Goal: Obtain resource: Download file/media

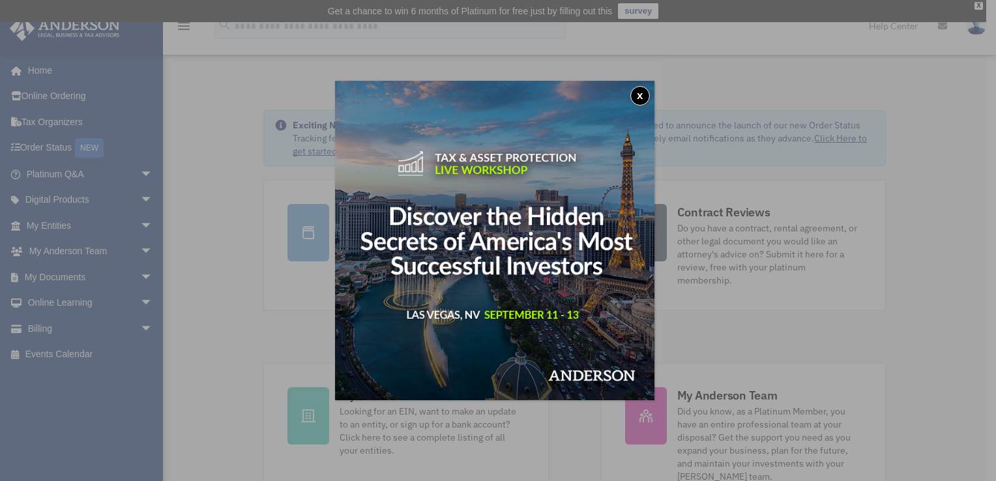
click at [644, 97] on button "x" at bounding box center [640, 96] width 20 height 20
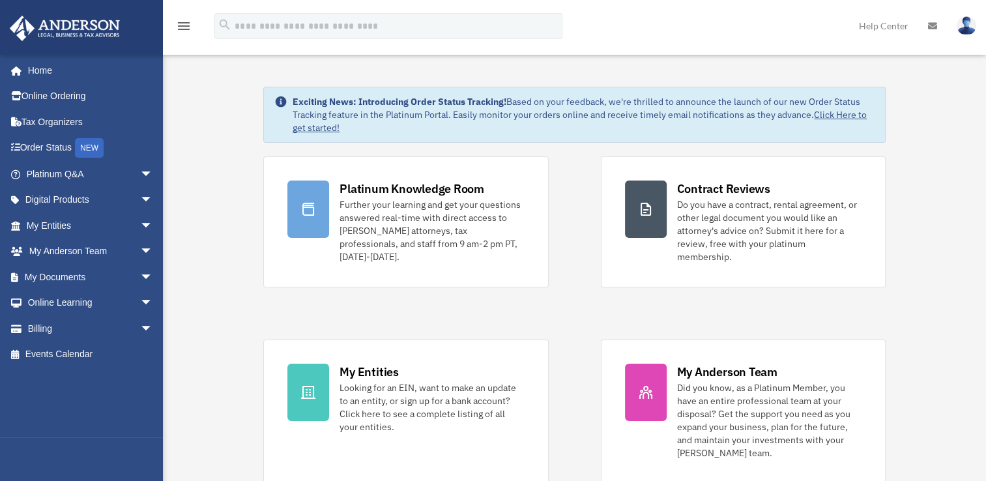
scroll to position [23, 0]
click at [140, 278] on span "arrow_drop_down" at bounding box center [153, 277] width 26 height 27
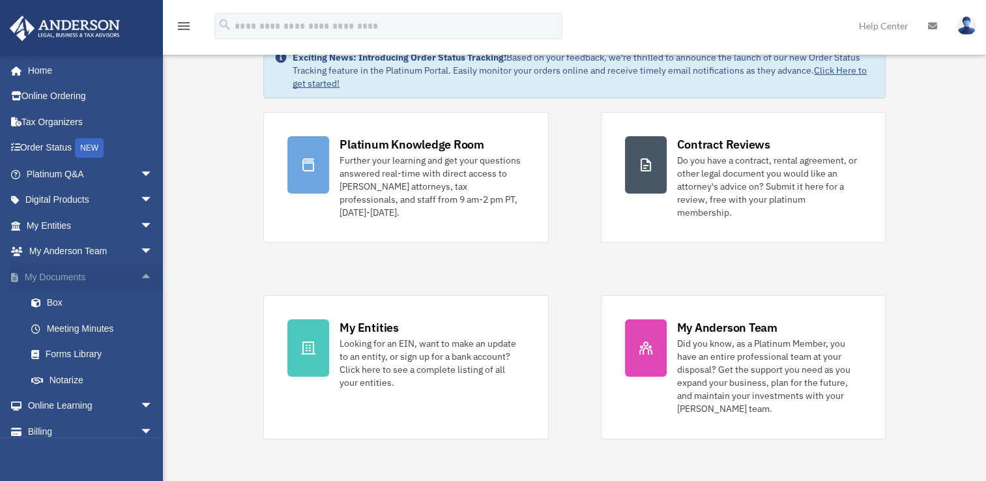
scroll to position [73, 0]
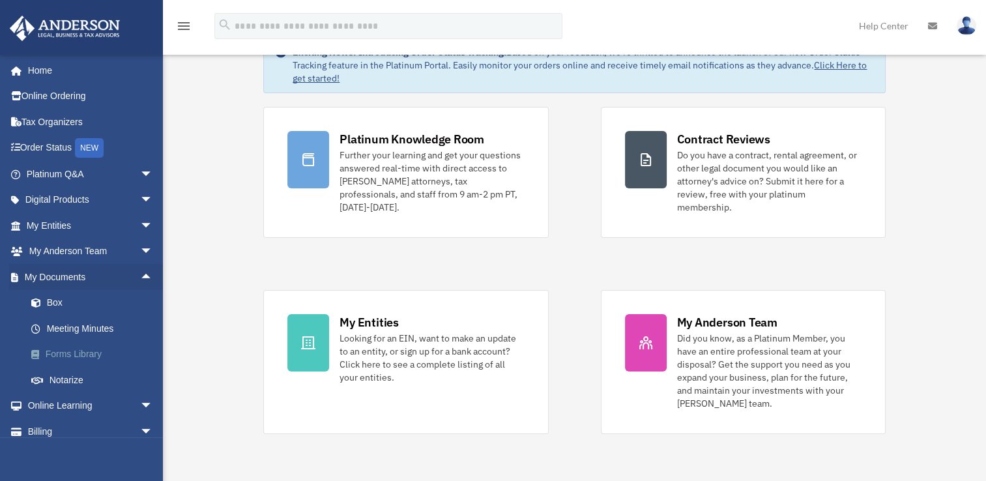
click at [97, 353] on link "Forms Library" at bounding box center [95, 354] width 154 height 26
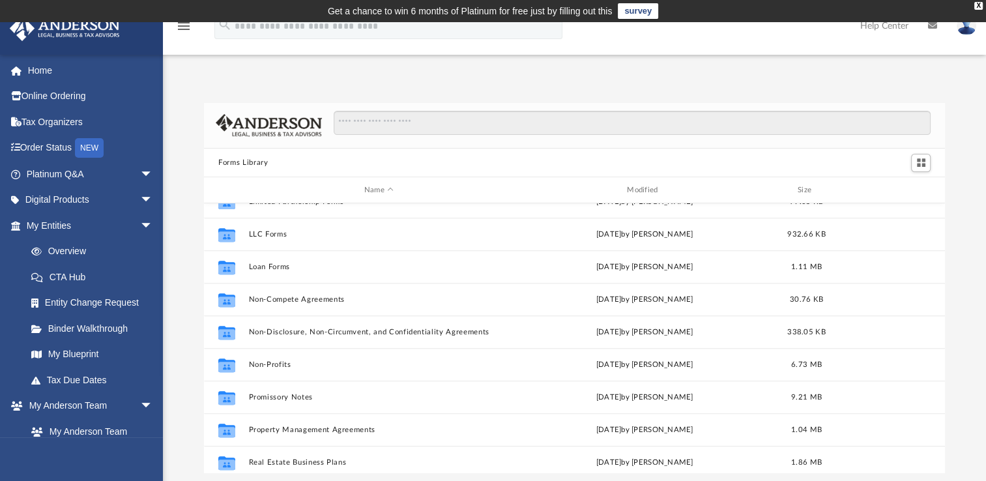
scroll to position [640, 0]
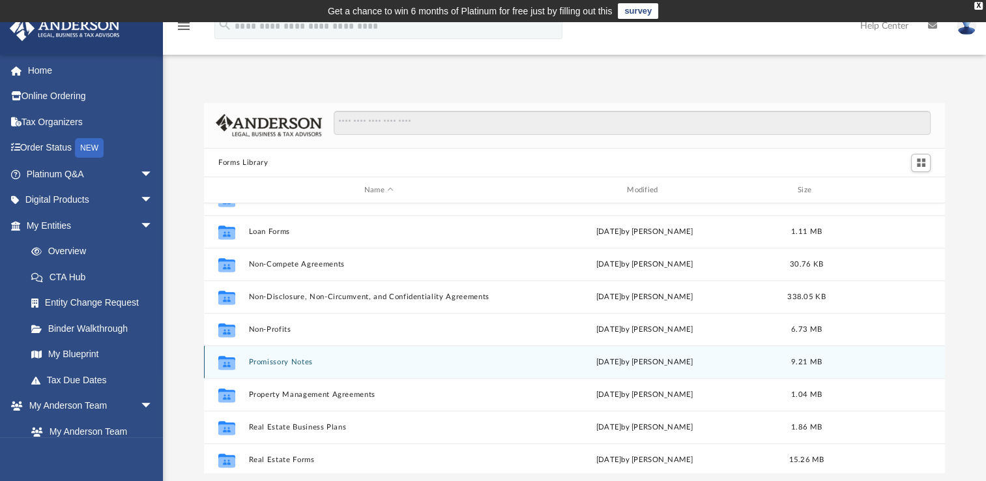
click at [262, 366] on div "Collaborated Folder Promissory Notes [DATE] by [PERSON_NAME] 9.21 MB" at bounding box center [574, 361] width 741 height 33
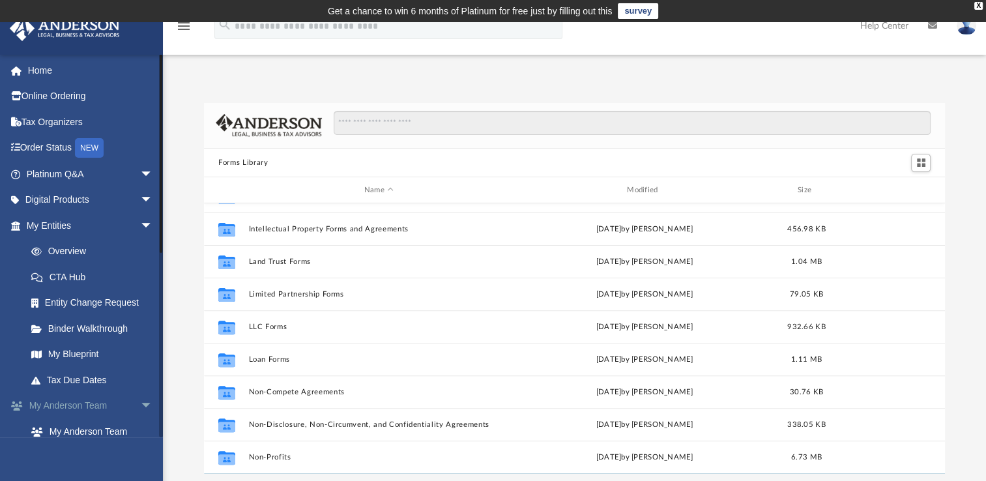
scroll to position [508, 0]
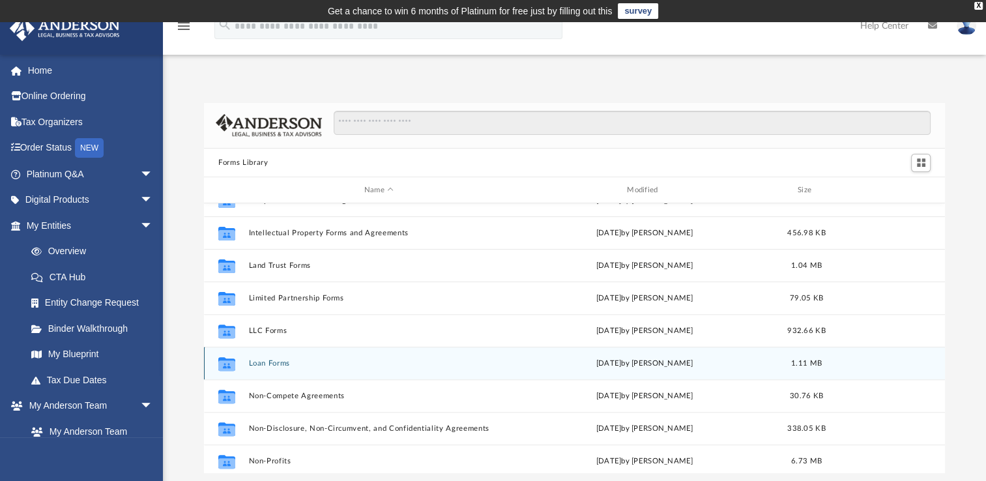
click at [288, 363] on button "Loan Forms" at bounding box center [379, 363] width 260 height 8
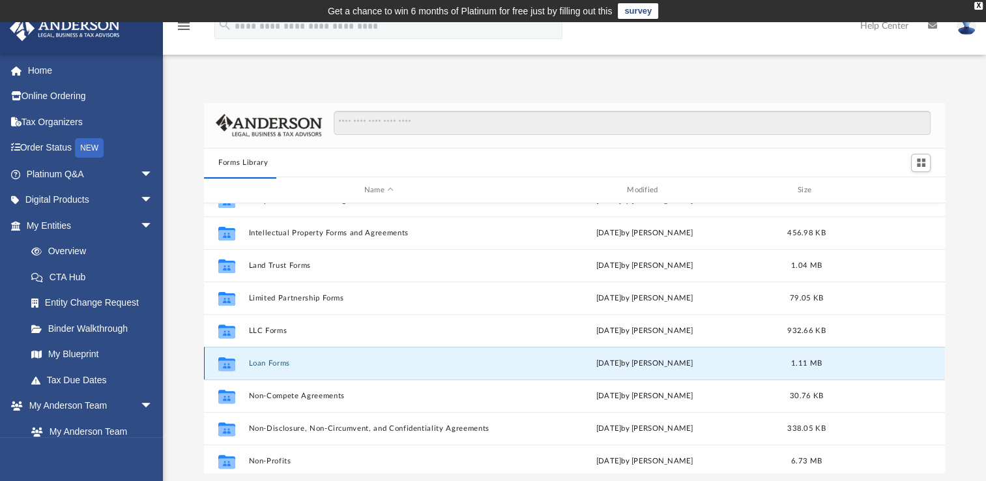
click at [238, 359] on div "Collaborated Folder" at bounding box center [226, 363] width 33 height 21
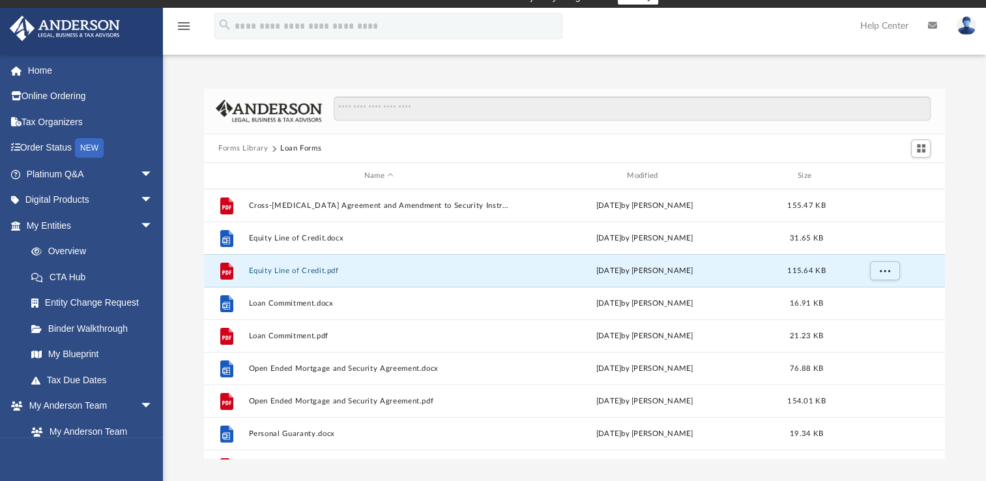
scroll to position [286, 730]
drag, startPoint x: 225, startPoint y: 272, endPoint x: 882, endPoint y: 271, distance: 656.8
click at [882, 271] on span "More options" at bounding box center [885, 269] width 10 height 7
click at [869, 319] on li "Download" at bounding box center [873, 318] width 38 height 14
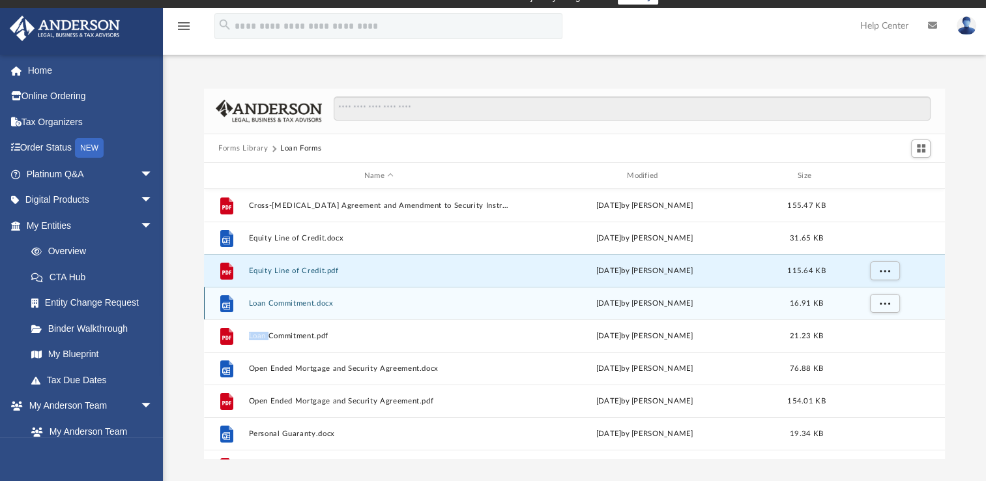
click at [869, 319] on div "File Loan Commitment.docx Wed Oct 5 2022 by Mary Acree 16.91 KB" at bounding box center [574, 303] width 741 height 33
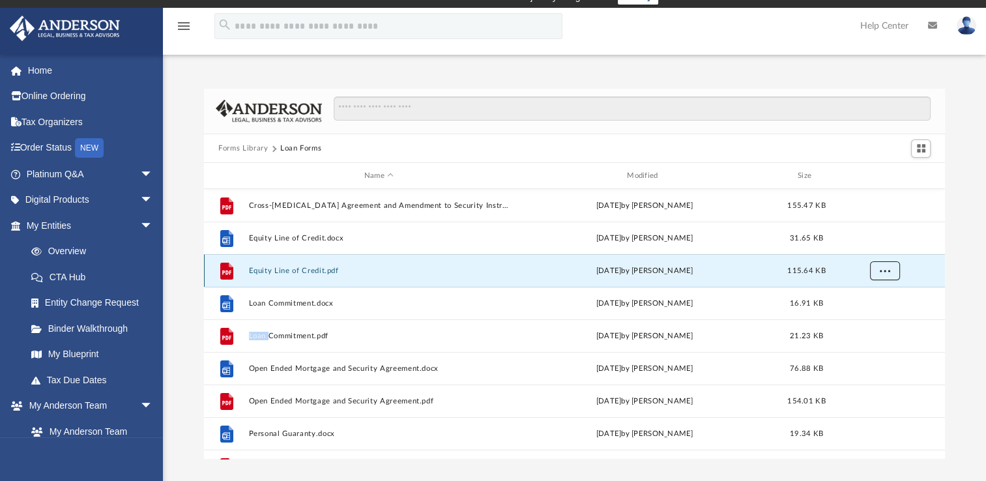
click at [885, 271] on span "More options" at bounding box center [885, 269] width 10 height 7
click at [883, 287] on ul "Preview Download" at bounding box center [872, 311] width 53 height 56
click at [876, 293] on li "Preview" at bounding box center [873, 298] width 38 height 14
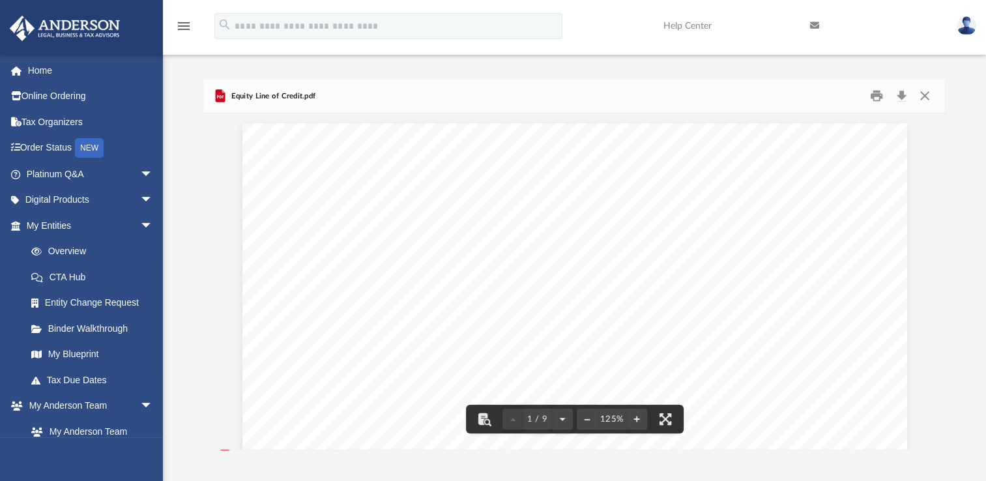
scroll to position [0, 0]
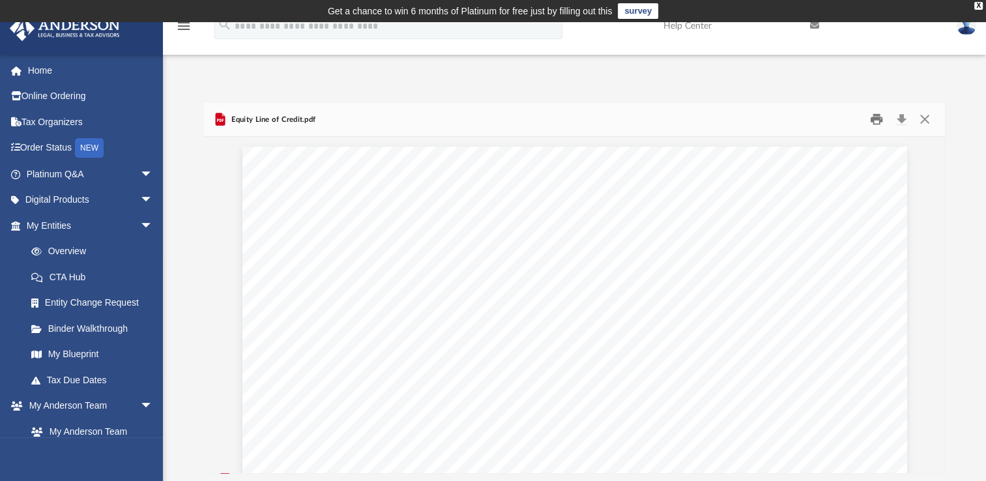
click at [874, 119] on button "Print" at bounding box center [876, 119] width 26 height 20
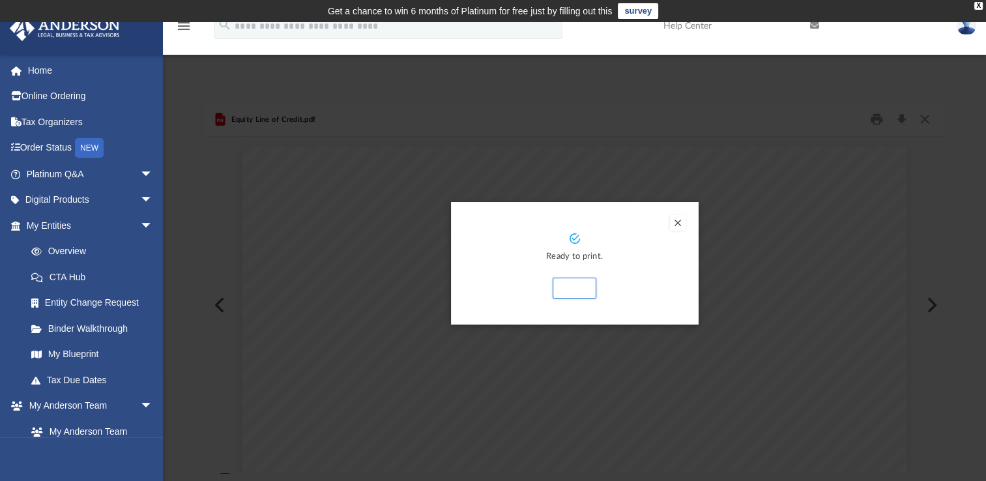
click at [571, 238] on icon "Preview" at bounding box center [574, 238] width 10 height 10
click at [571, 259] on p "Ready to print." at bounding box center [575, 257] width 222 height 15
click at [572, 289] on button "Print" at bounding box center [575, 288] width 44 height 21
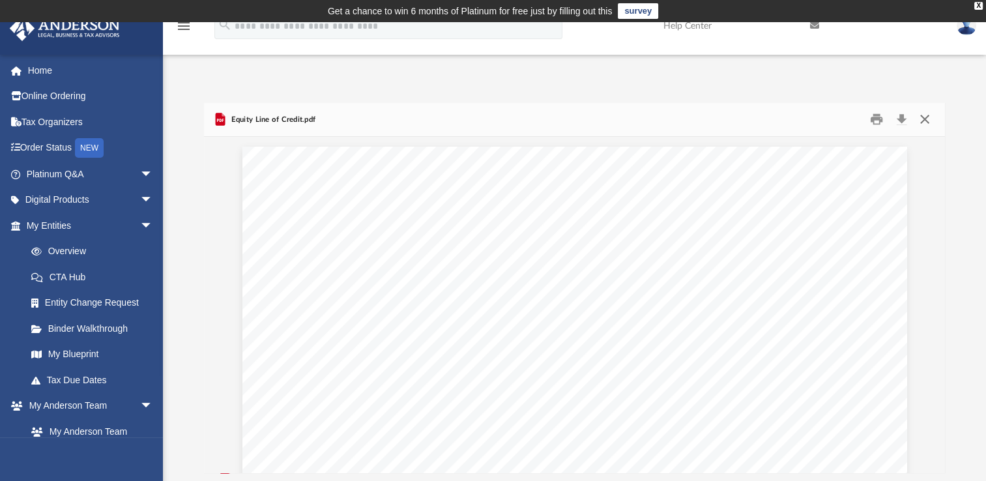
click at [925, 116] on button "Close" at bounding box center [923, 119] width 23 height 20
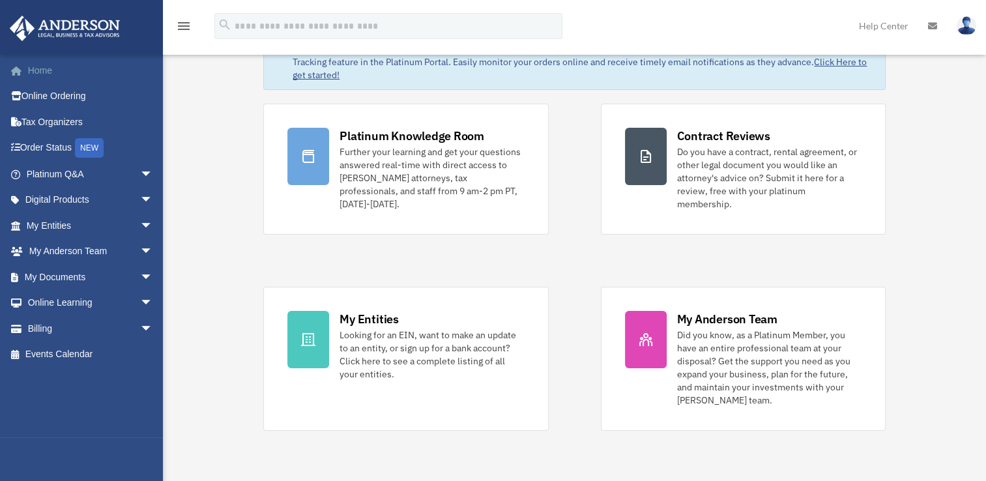
scroll to position [73, 0]
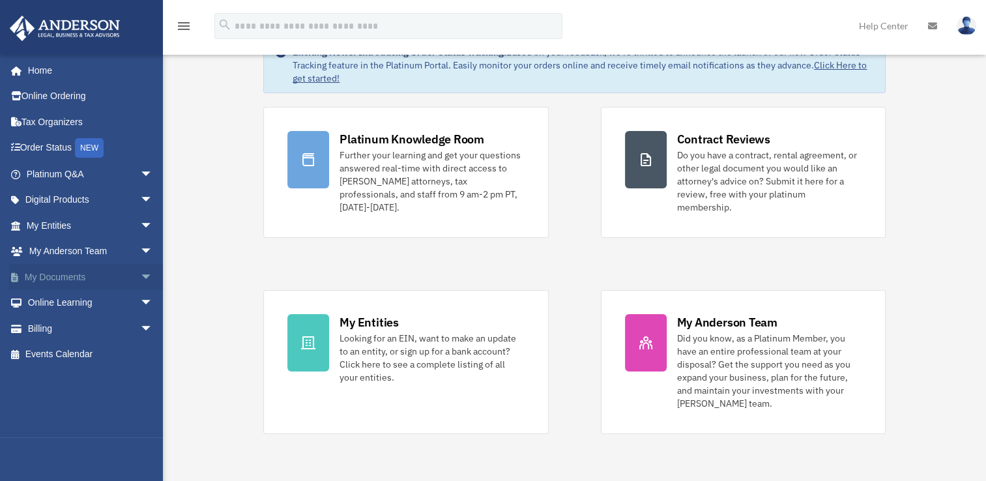
click at [140, 275] on span "arrow_drop_down" at bounding box center [153, 277] width 26 height 27
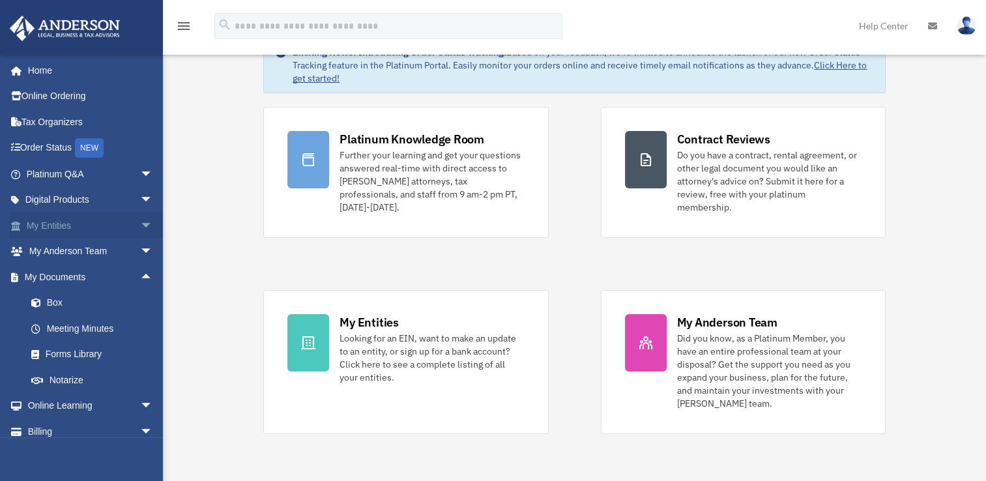
click at [140, 229] on span "arrow_drop_down" at bounding box center [153, 225] width 26 height 27
click at [83, 353] on link "My Blueprint" at bounding box center [95, 354] width 154 height 26
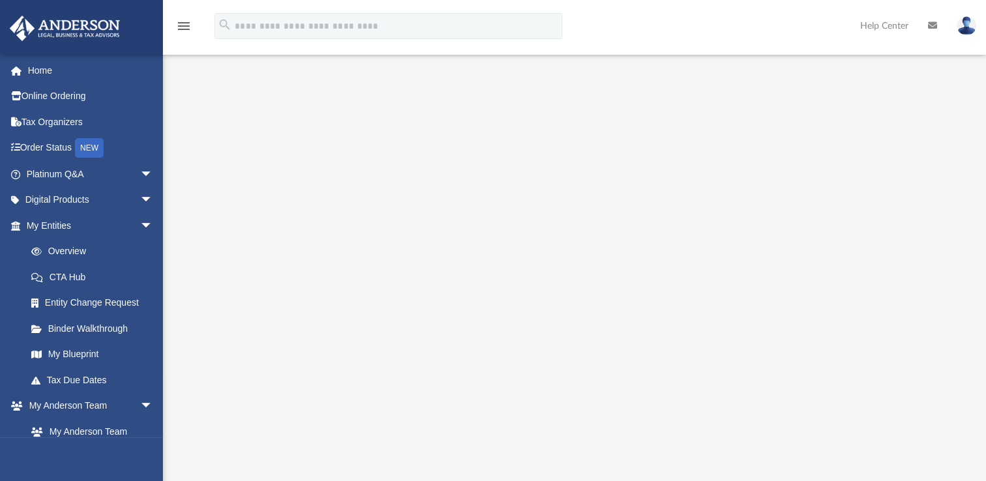
scroll to position [78, 0]
click at [932, 25] on icon at bounding box center [932, 25] width 9 height 9
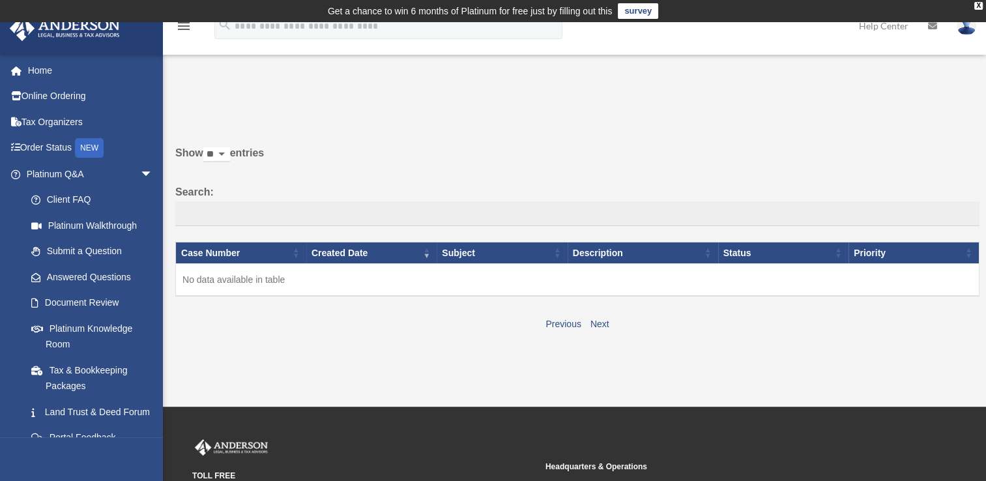
drag, startPoint x: 0, startPoint y: 0, endPoint x: 932, endPoint y: 25, distance: 932.7
drag, startPoint x: 932, startPoint y: 25, endPoint x: 803, endPoint y: 80, distance: 141.0
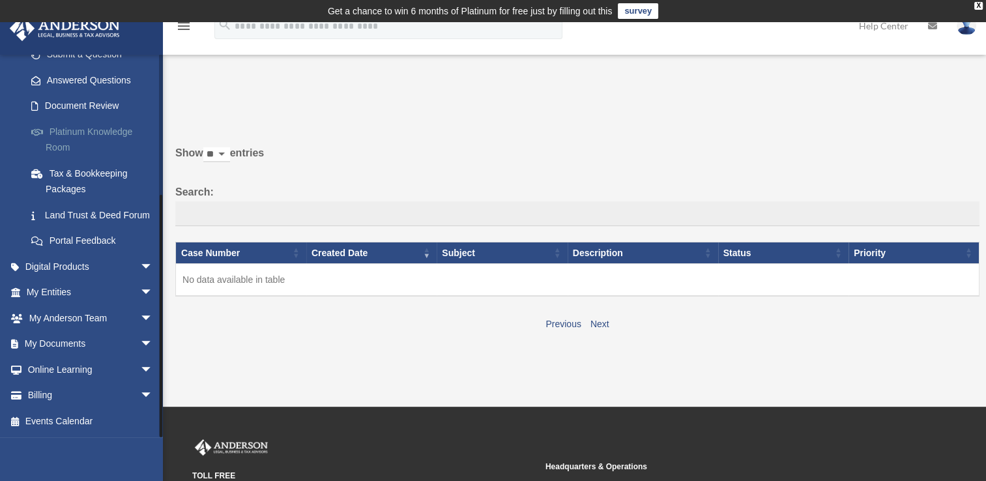
scroll to position [212, 0]
click at [140, 291] on span "arrow_drop_down" at bounding box center [153, 293] width 26 height 27
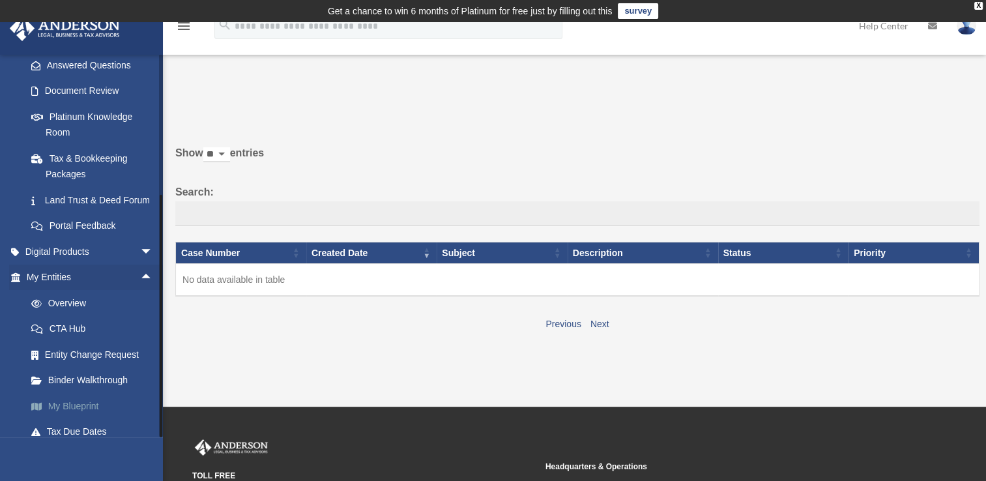
click at [87, 419] on link "My Blueprint" at bounding box center [95, 406] width 154 height 26
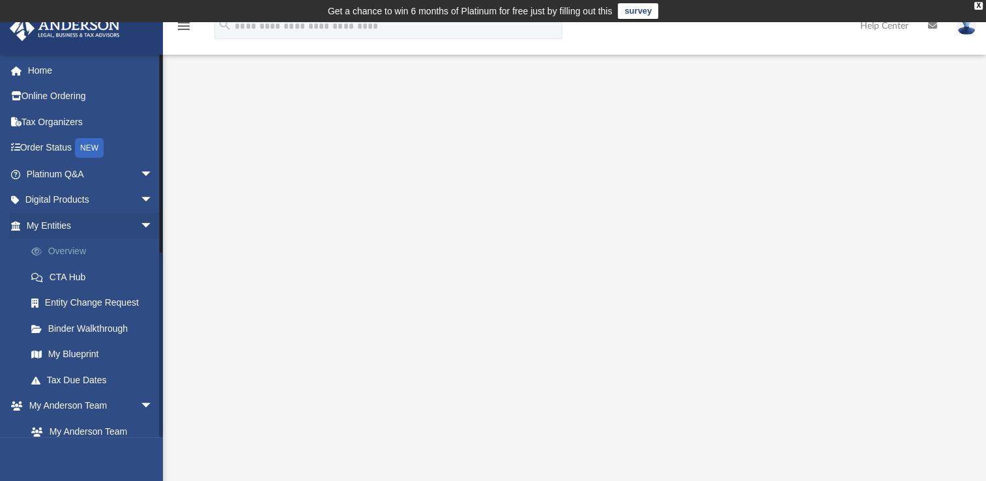
drag, startPoint x: 136, startPoint y: 224, endPoint x: 121, endPoint y: 238, distance: 20.7
click at [121, 238] on link "Overview" at bounding box center [95, 251] width 154 height 26
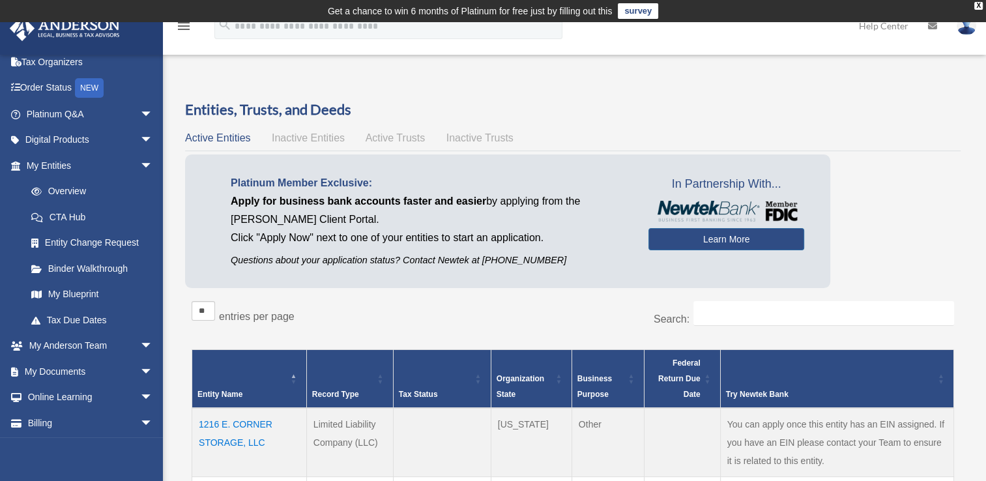
scroll to position [87, 0]
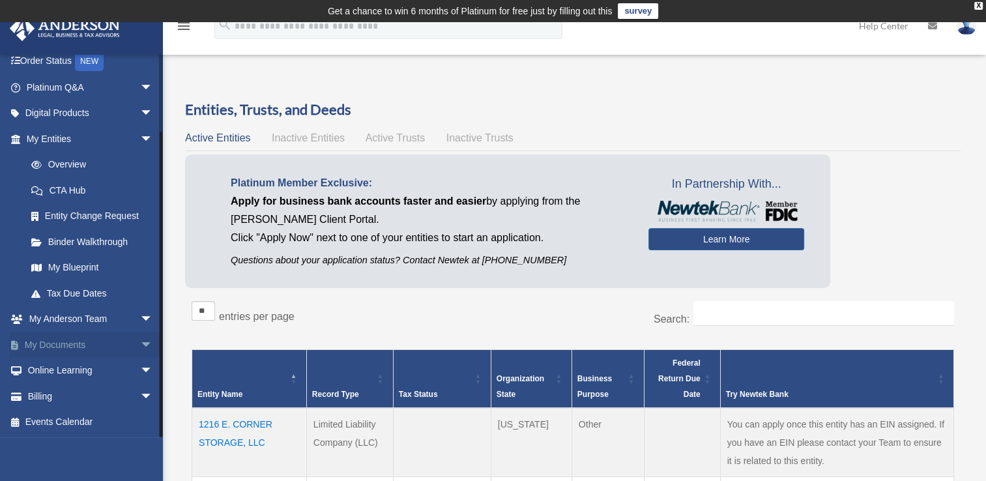
click at [140, 341] on span "arrow_drop_down" at bounding box center [153, 345] width 26 height 27
click at [48, 368] on link "Box" at bounding box center [95, 371] width 154 height 26
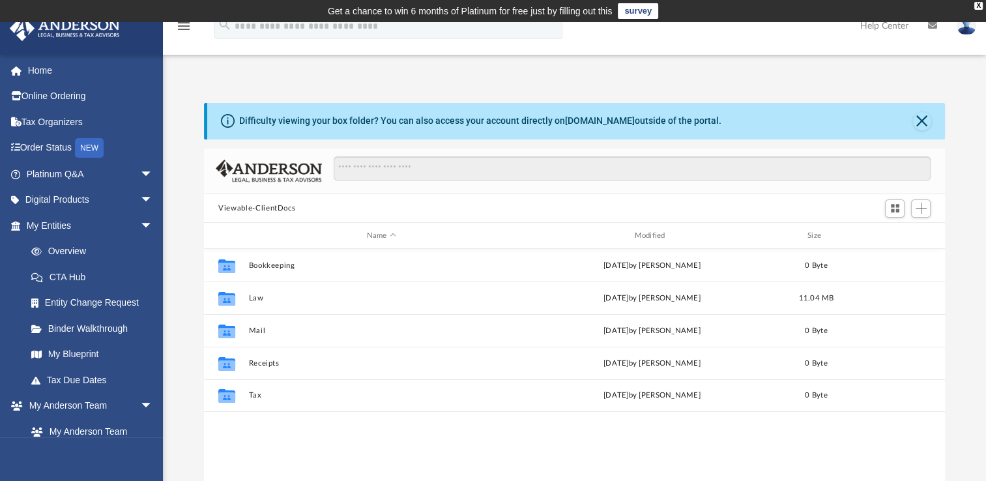
scroll to position [286, 730]
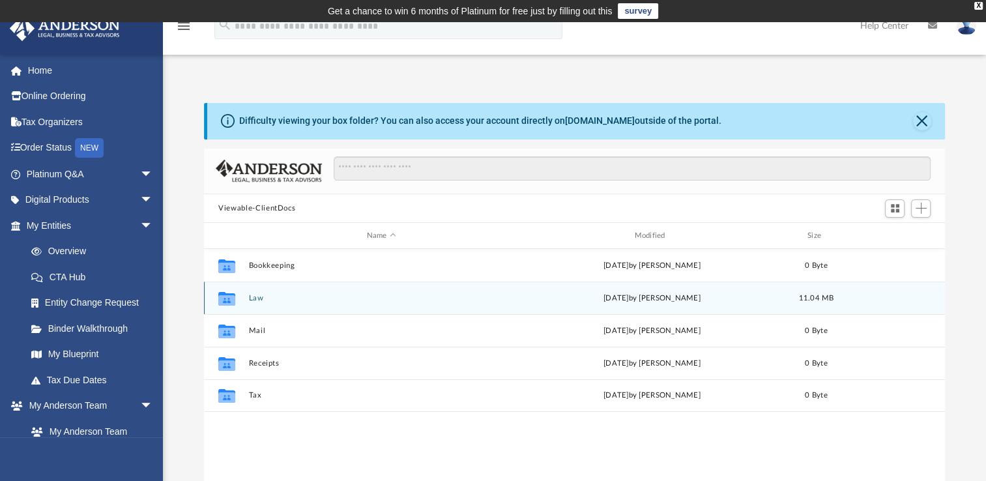
click at [227, 298] on icon "grid" at bounding box center [226, 300] width 17 height 10
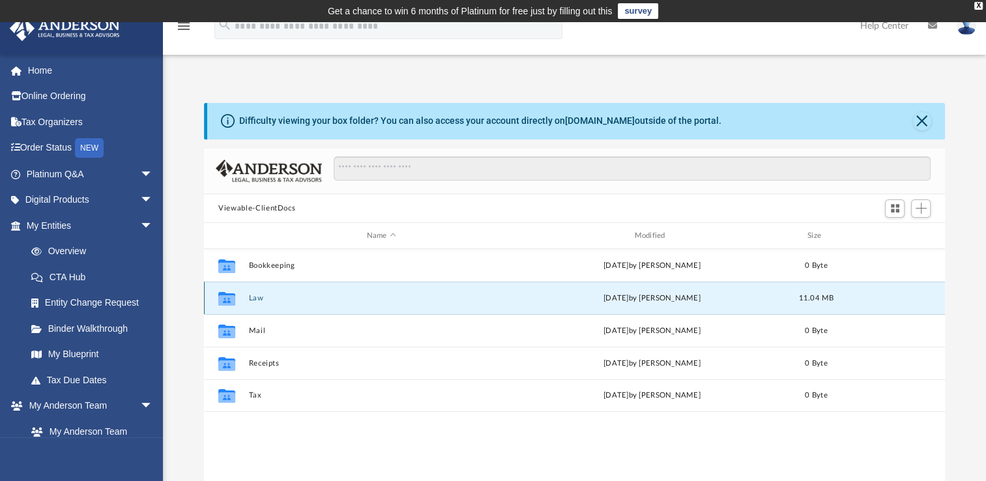
click at [227, 298] on icon "grid" at bounding box center [226, 300] width 17 height 10
click at [230, 297] on icon "grid" at bounding box center [226, 300] width 17 height 10
click at [229, 297] on icon "grid" at bounding box center [226, 300] width 17 height 10
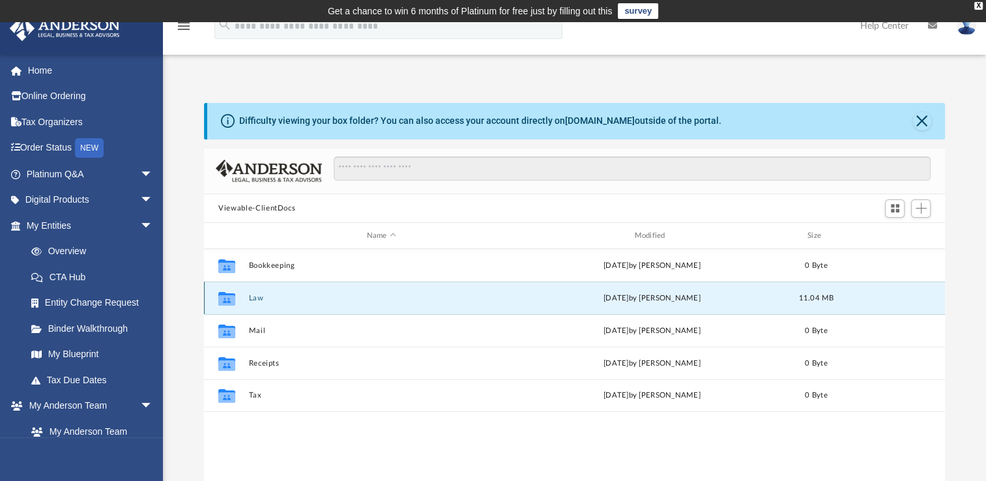
click at [229, 297] on icon "grid" at bounding box center [226, 300] width 17 height 10
drag, startPoint x: 229, startPoint y: 297, endPoint x: 224, endPoint y: 305, distance: 9.1
click at [224, 305] on icon "Collaborated Folder" at bounding box center [226, 298] width 21 height 21
click at [226, 301] on g "grid" at bounding box center [226, 299] width 17 height 14
click at [226, 301] on icon "grid" at bounding box center [226, 299] width 17 height 14
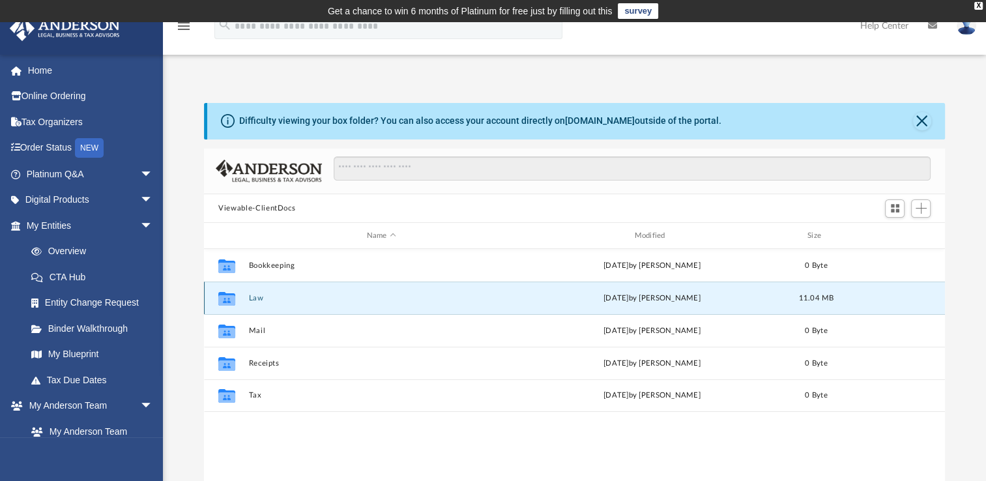
click at [226, 301] on icon "grid" at bounding box center [226, 299] width 17 height 14
click at [226, 302] on icon "grid" at bounding box center [226, 299] width 17 height 14
click at [638, 296] on div "[DATE] by [PERSON_NAME]" at bounding box center [651, 299] width 265 height 12
click at [231, 296] on icon "grid" at bounding box center [226, 300] width 17 height 10
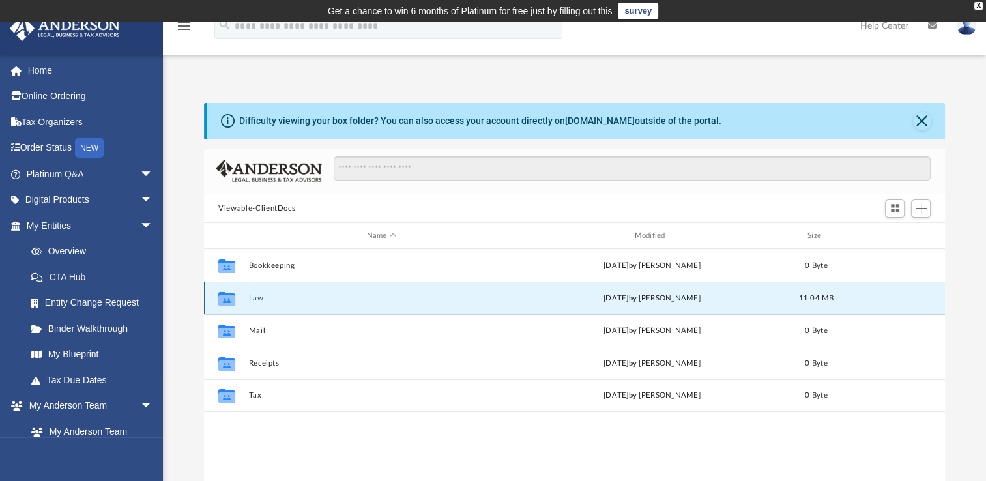
click at [231, 296] on icon "grid" at bounding box center [226, 300] width 17 height 10
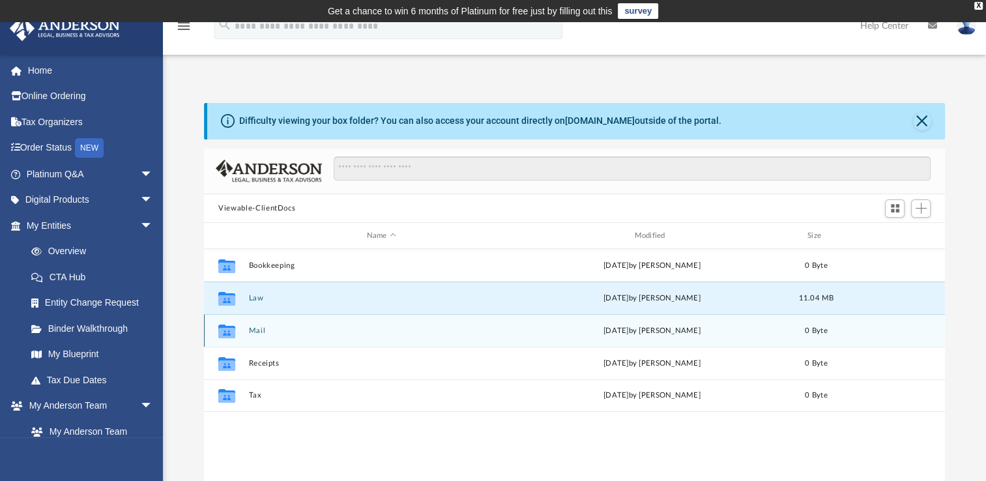
drag, startPoint x: 231, startPoint y: 296, endPoint x: 313, endPoint y: 323, distance: 86.5
click at [313, 323] on div "Collaborated Folder Mail [DATE] by [PERSON_NAME] 0 Byte" at bounding box center [574, 330] width 741 height 33
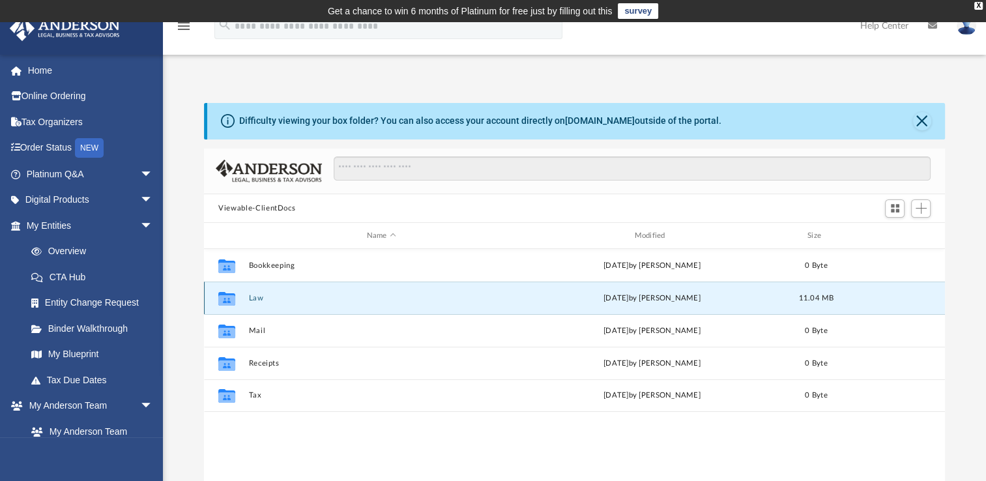
click at [254, 297] on button "Law" at bounding box center [381, 298] width 265 height 8
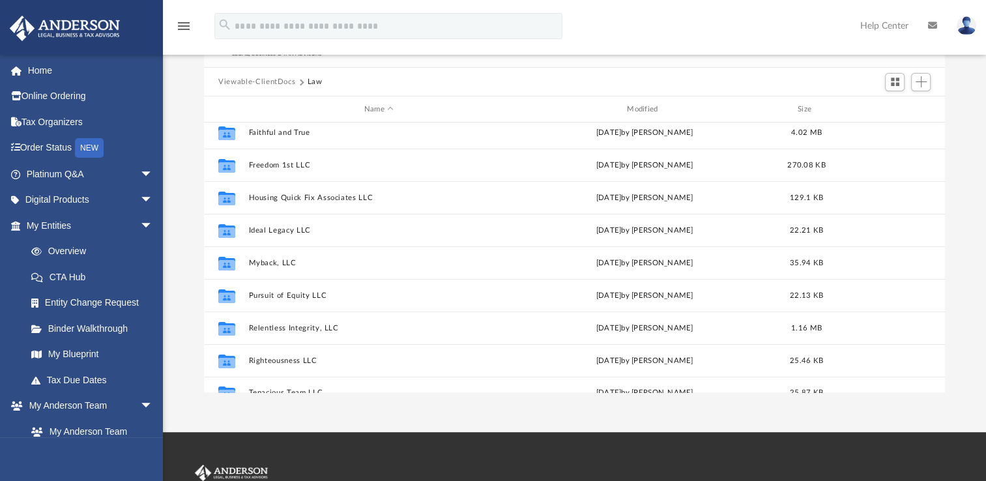
scroll to position [121, 0]
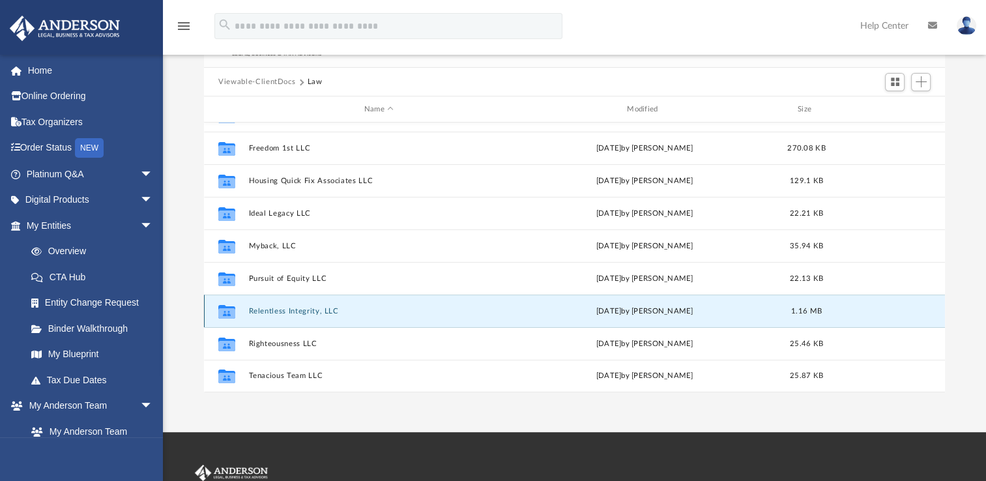
click at [296, 307] on button "Relentless Integrity, LLC" at bounding box center [379, 311] width 260 height 8
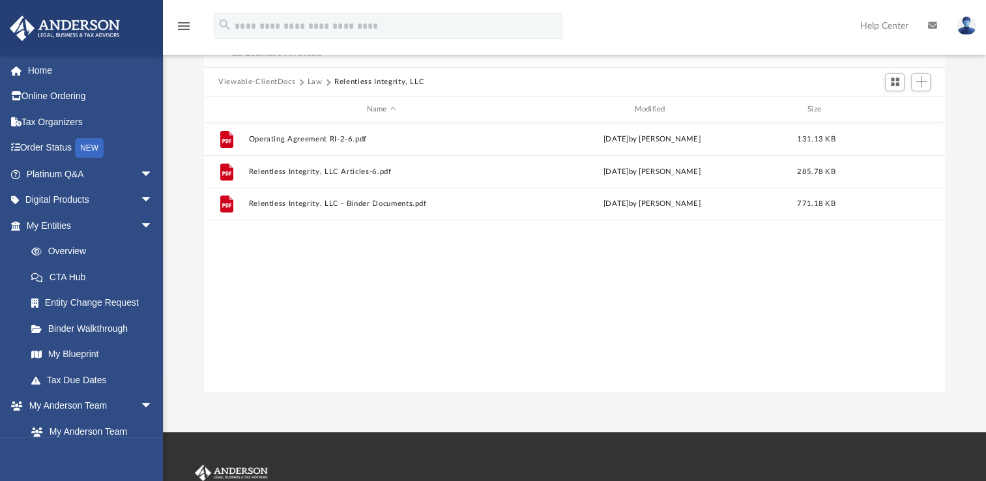
scroll to position [0, 0]
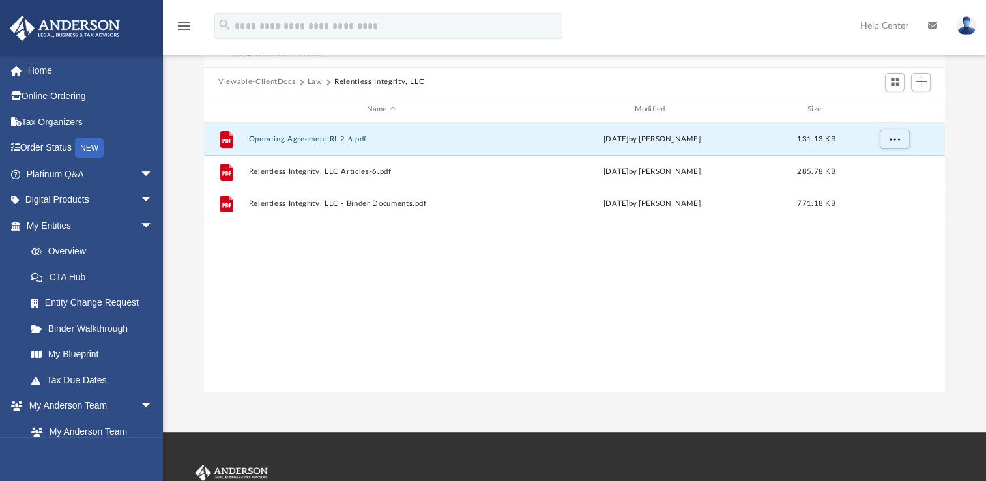
drag, startPoint x: 893, startPoint y: 139, endPoint x: 766, endPoint y: 256, distance: 172.5
click at [766, 256] on div "File Operating Agreement RI-2-6.pdf [DATE] by [PERSON_NAME] 131.13 KB File Rele…" at bounding box center [574, 257] width 741 height 270
click at [896, 135] on span "More options" at bounding box center [894, 138] width 10 height 7
click at [831, 262] on div "File Operating Agreement RI-2-6.pdf [DATE] by [PERSON_NAME] 131.13 KB File Rele…" at bounding box center [574, 257] width 741 height 270
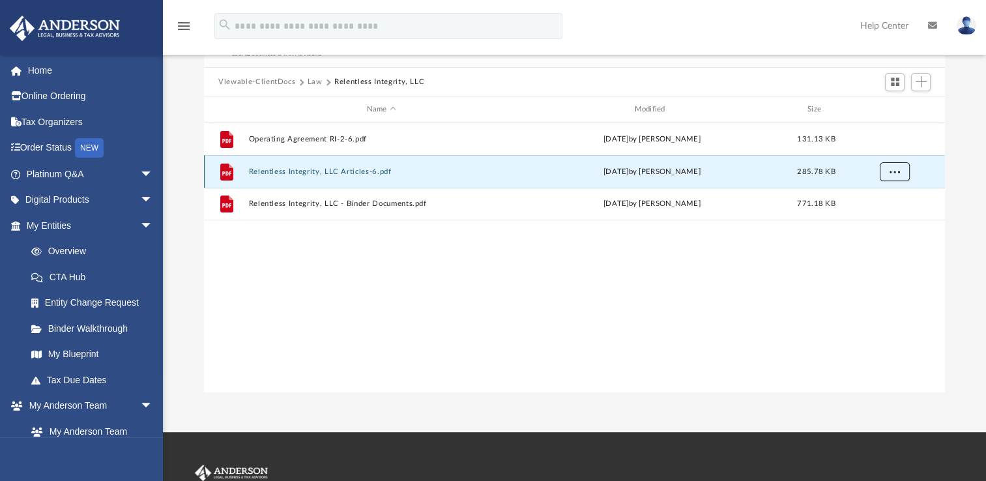
click at [895, 173] on span "More options" at bounding box center [894, 170] width 10 height 7
click at [766, 278] on div "File Operating Agreement RI-2-6.pdf [DATE] by [PERSON_NAME] 131.13 KB File Rele…" at bounding box center [574, 257] width 741 height 270
click at [78, 404] on link "My [PERSON_NAME] Team arrow_drop_down" at bounding box center [91, 406] width 164 height 26
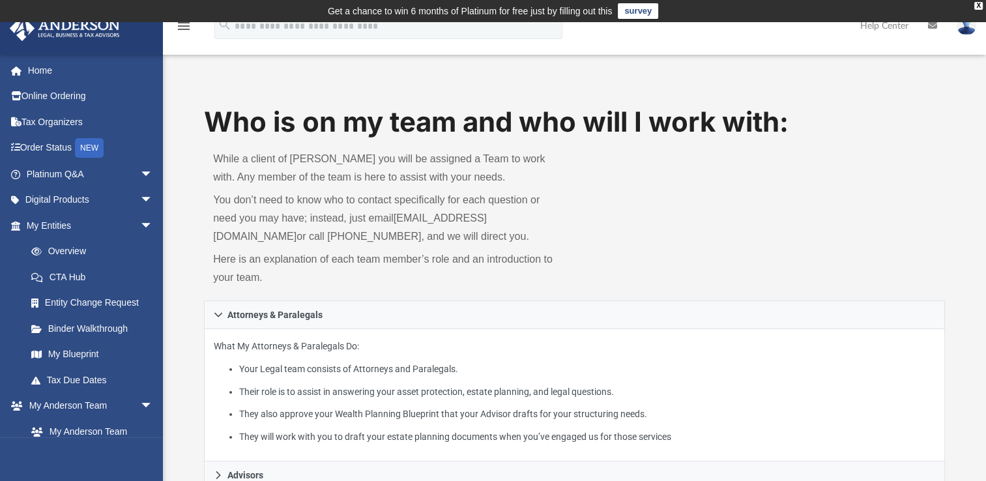
click at [822, 190] on div "Who is on my team and who will I work with: While a client of [PERSON_NAME] you…" at bounding box center [574, 202] width 741 height 198
click at [140, 405] on span "arrow_drop_down" at bounding box center [153, 406] width 26 height 27
click at [140, 429] on span "arrow_drop_down" at bounding box center [153, 431] width 26 height 27
click at [140, 430] on span "arrow_drop_up" at bounding box center [153, 431] width 26 height 27
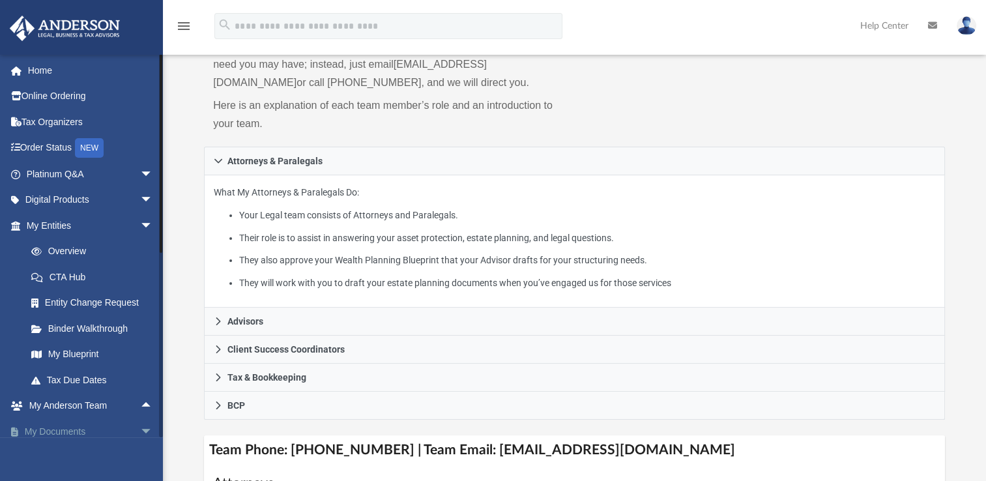
scroll to position [151, 0]
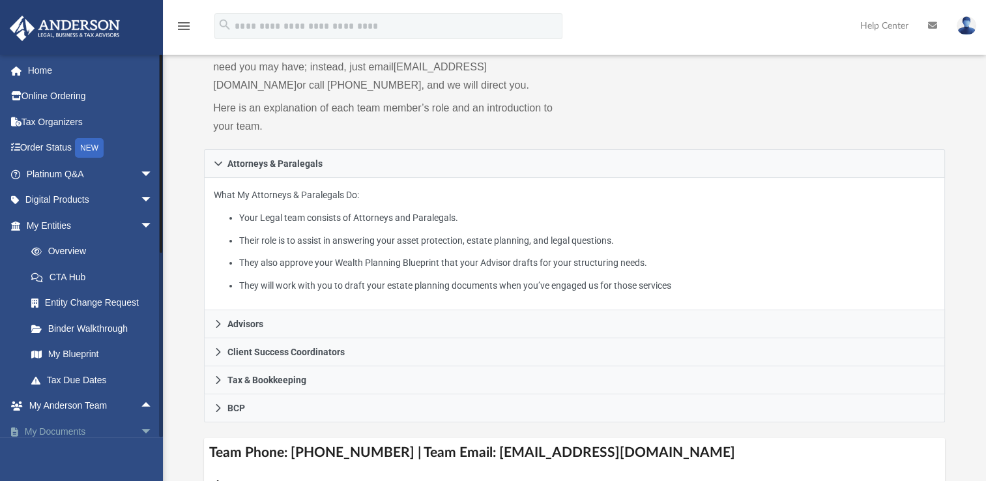
click at [140, 431] on span "arrow_drop_down" at bounding box center [153, 431] width 26 height 27
click at [140, 431] on span "arrow_drop_up" at bounding box center [153, 431] width 26 height 27
click at [81, 435] on link "My Documents arrow_drop_down" at bounding box center [91, 431] width 164 height 26
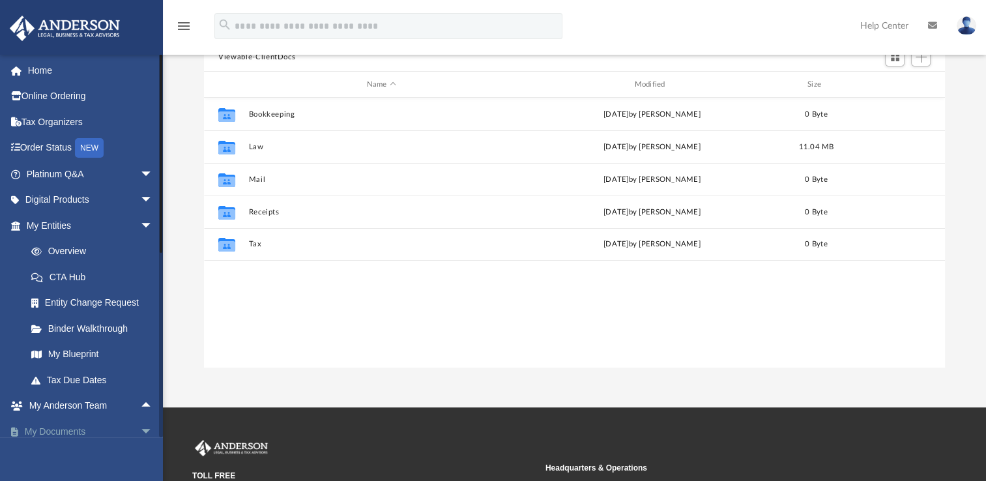
scroll to position [286, 730]
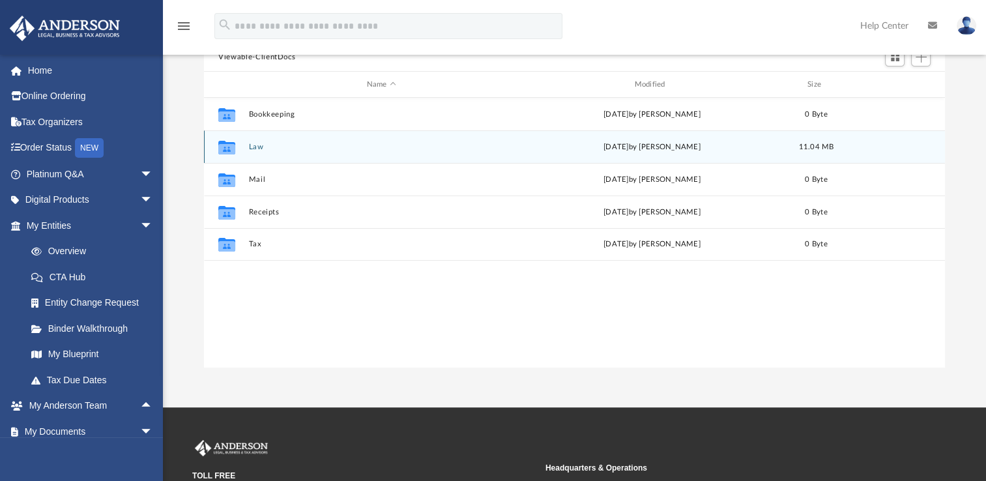
click at [255, 147] on button "Law" at bounding box center [381, 147] width 265 height 8
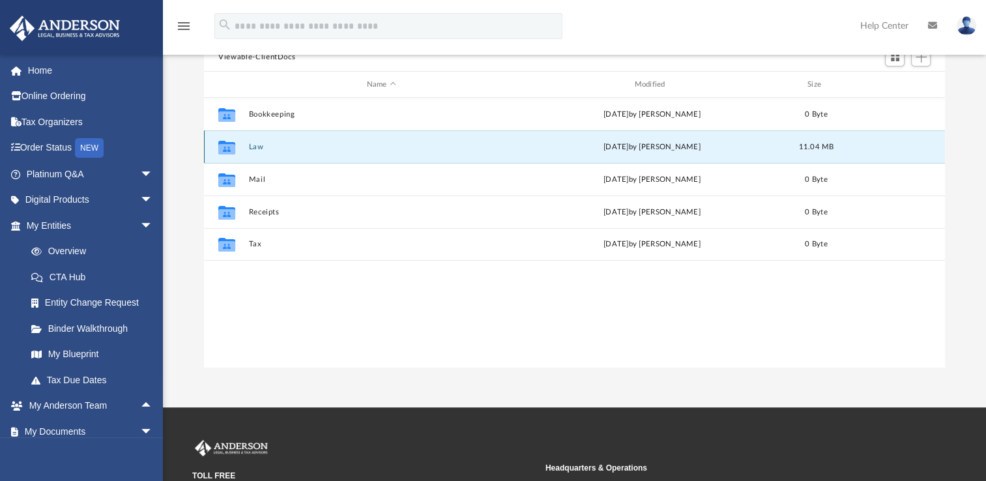
click at [255, 147] on button "Law" at bounding box center [381, 147] width 265 height 8
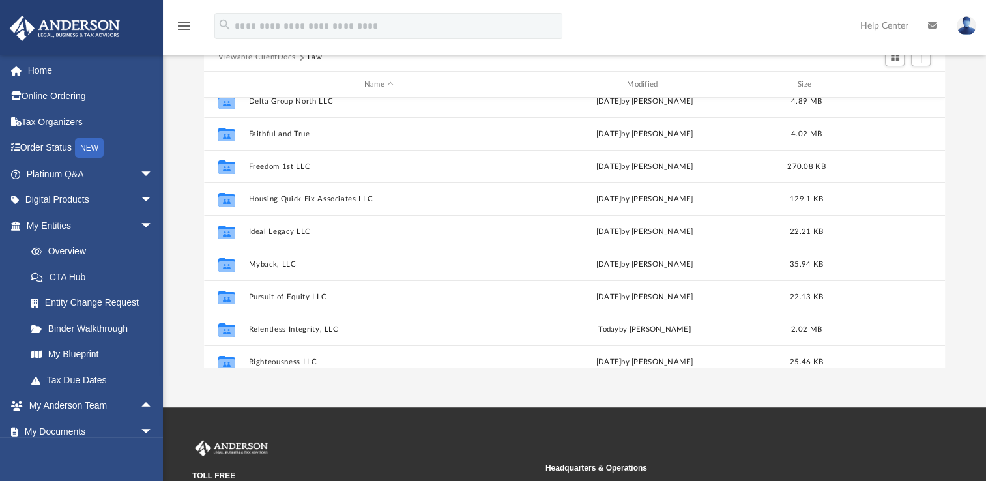
scroll to position [121, 0]
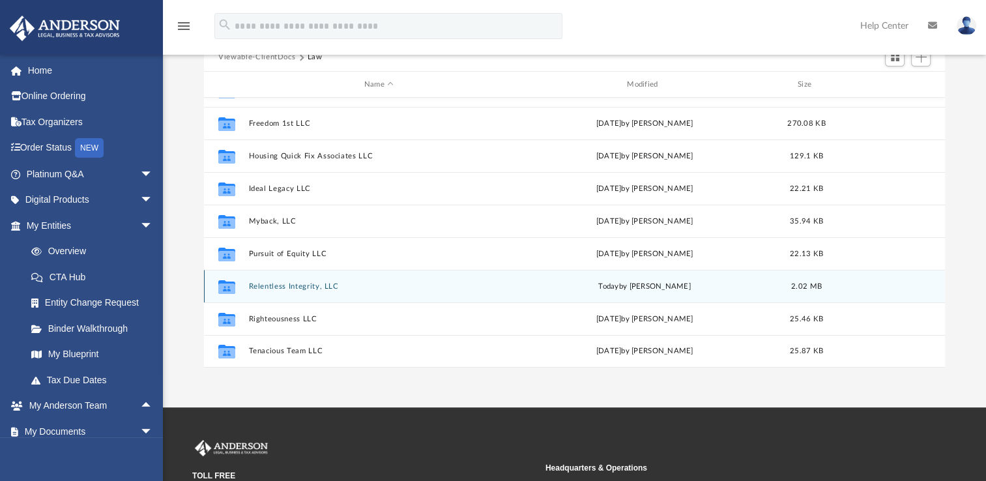
click at [313, 286] on button "Relentless Integrity, LLC" at bounding box center [379, 286] width 260 height 8
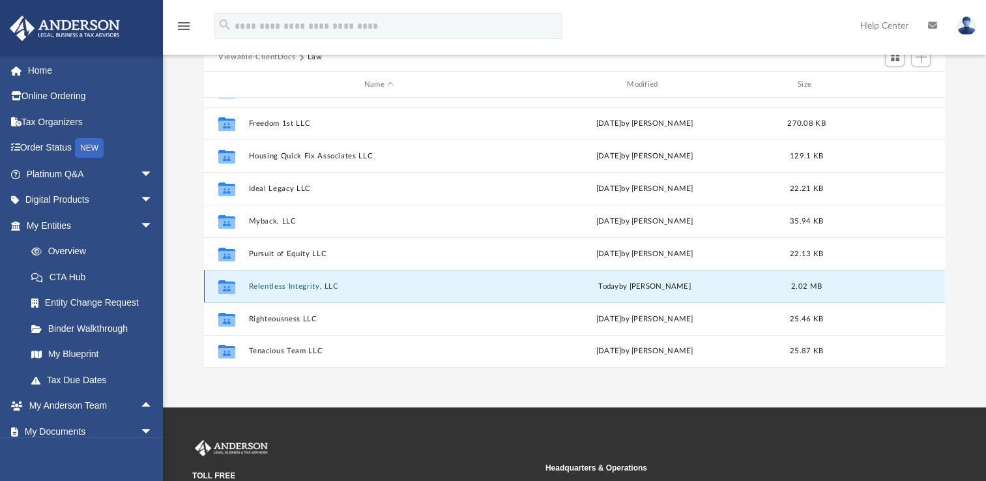
click at [313, 286] on button "Relentless Integrity, LLC" at bounding box center [379, 286] width 260 height 8
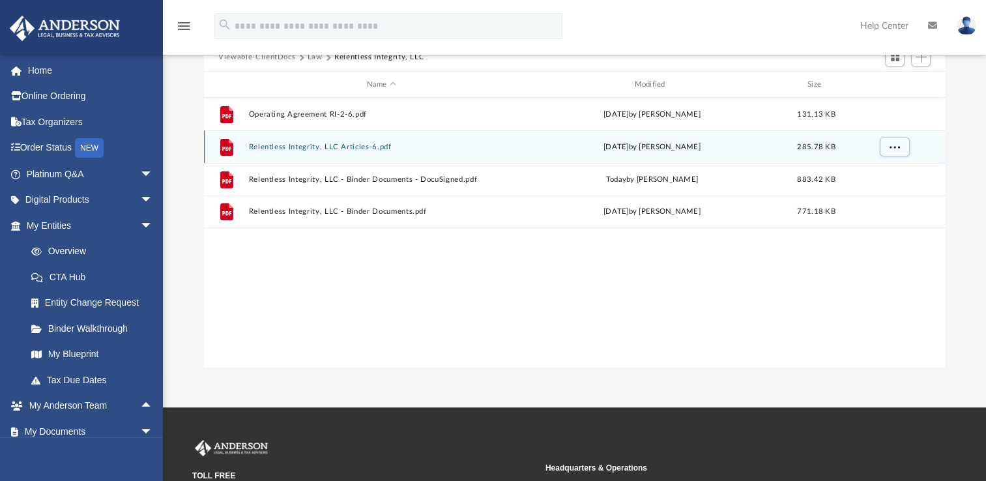
click at [344, 145] on button "Relentless Integrity, LLC Articles-6.pdf" at bounding box center [381, 147] width 265 height 8
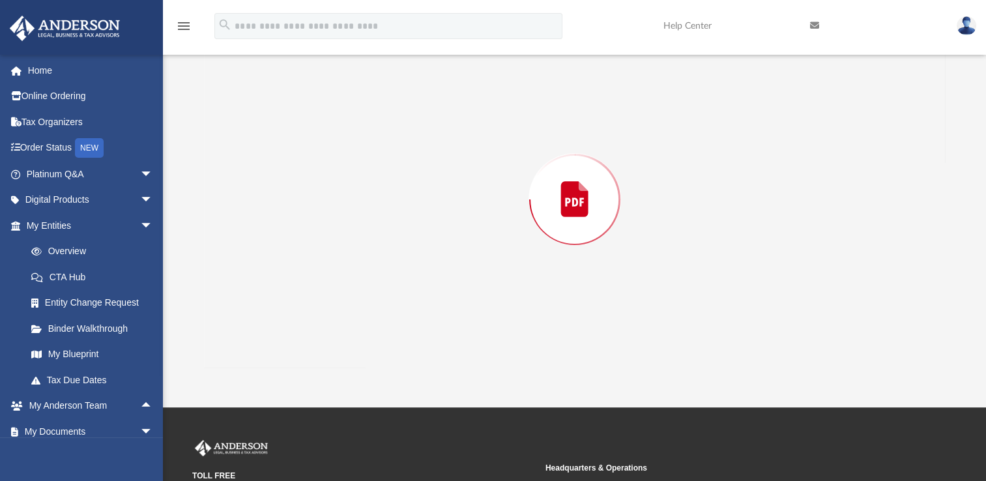
click at [344, 145] on div "Preview" at bounding box center [574, 199] width 741 height 336
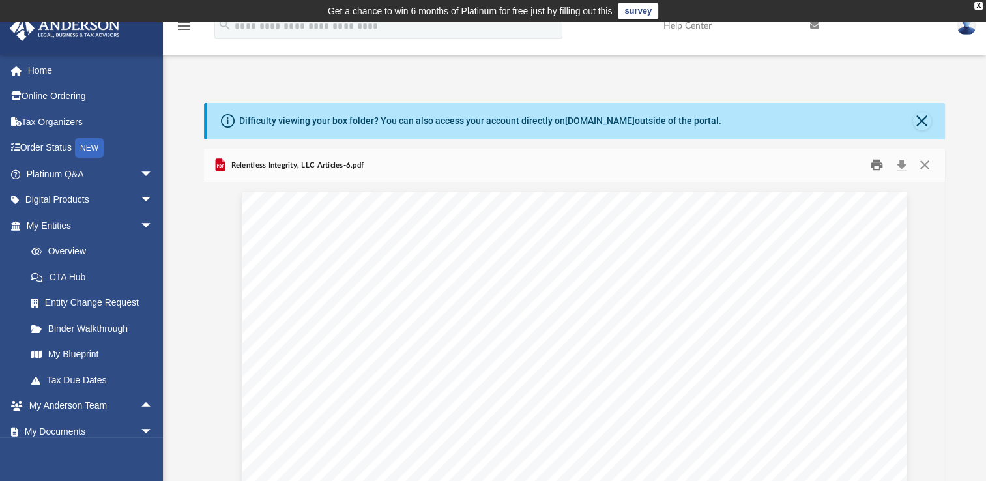
click at [876, 166] on button "Print" at bounding box center [876, 165] width 26 height 20
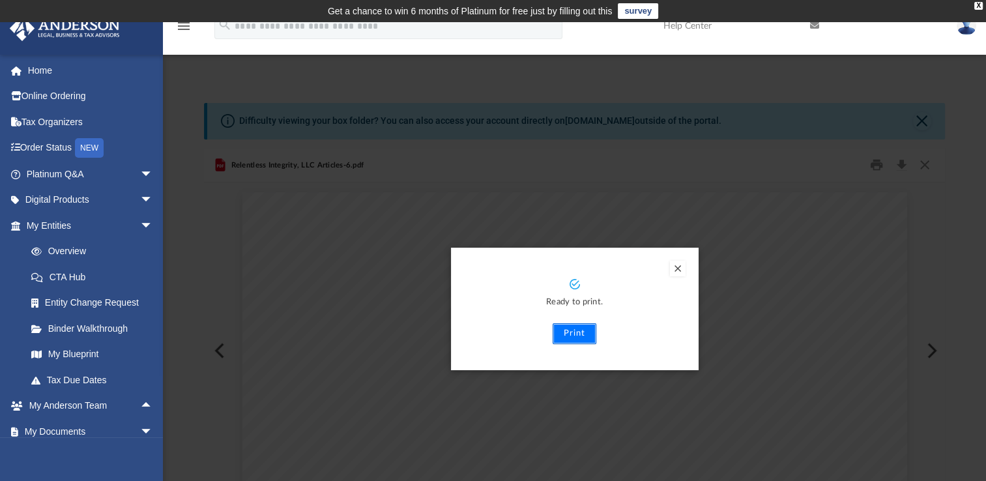
click at [575, 335] on button "Print" at bounding box center [575, 333] width 44 height 21
